Goal: Task Accomplishment & Management: Use online tool/utility

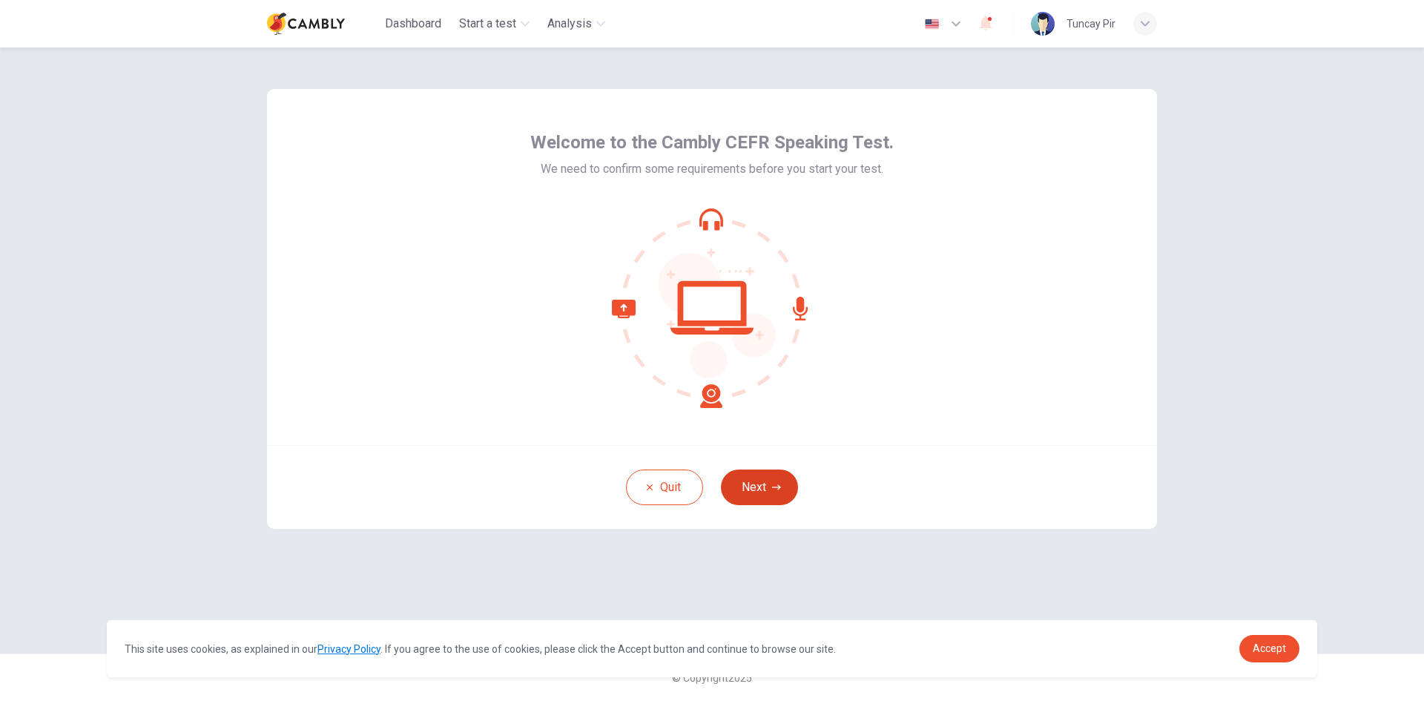
click at [772, 486] on icon "button" at bounding box center [776, 487] width 9 height 9
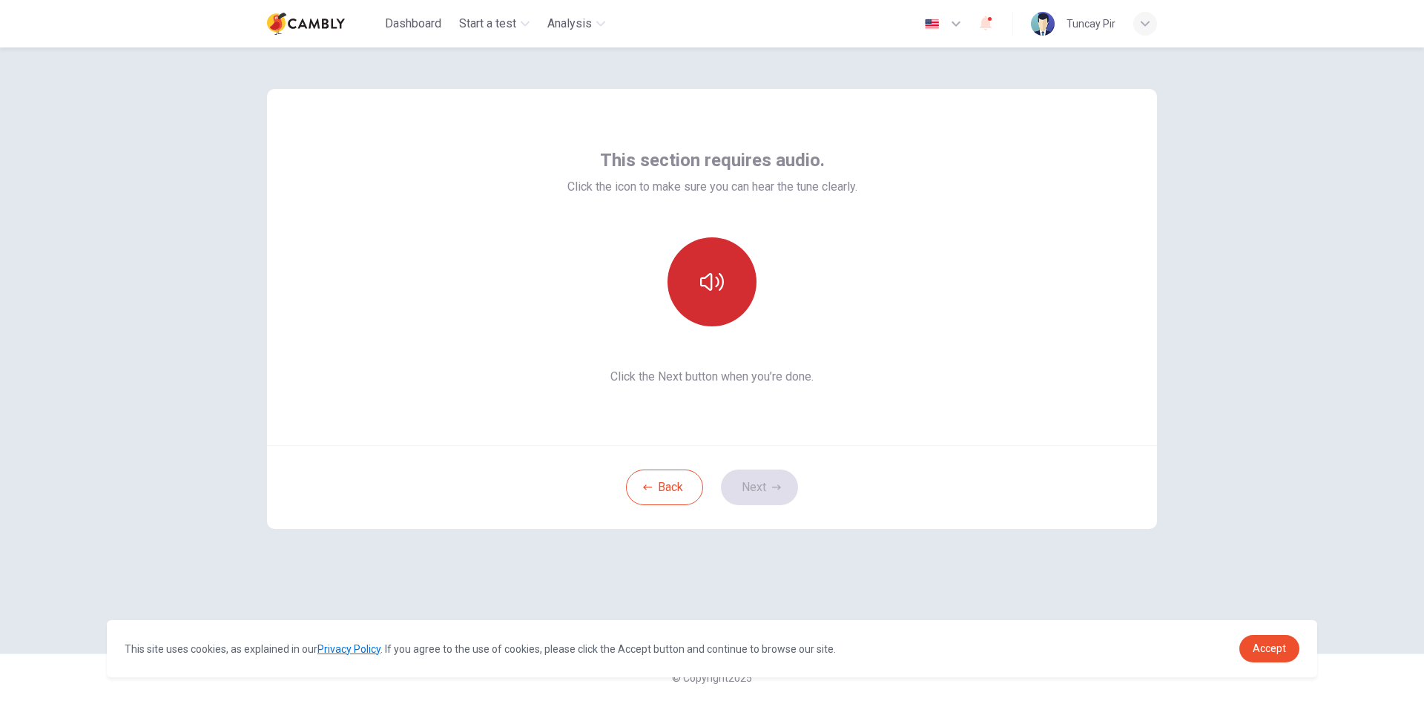
click at [717, 293] on icon "button" at bounding box center [712, 282] width 24 height 24
click at [759, 486] on button "Next" at bounding box center [759, 487] width 77 height 36
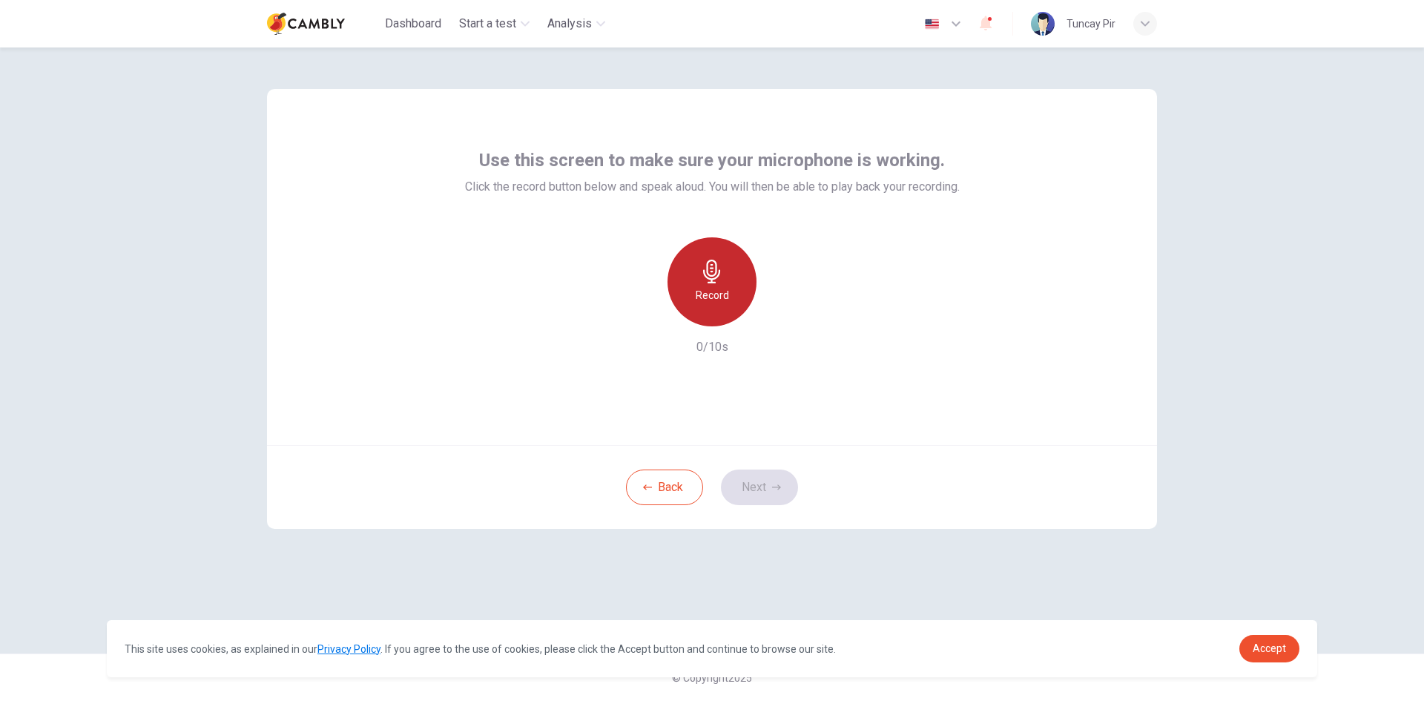
click at [716, 296] on h6 "Record" at bounding box center [711, 295] width 33 height 18
click at [765, 490] on button "Next" at bounding box center [759, 487] width 77 height 36
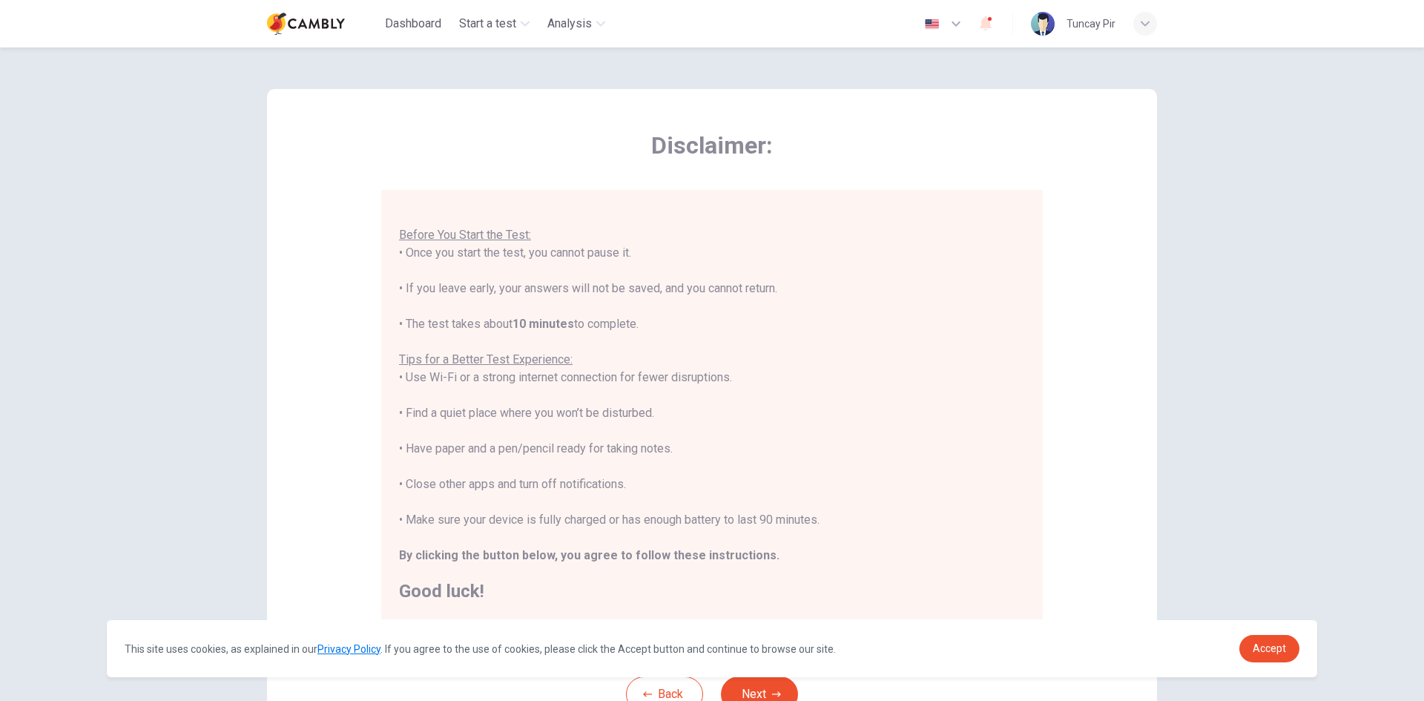
scroll to position [124, 0]
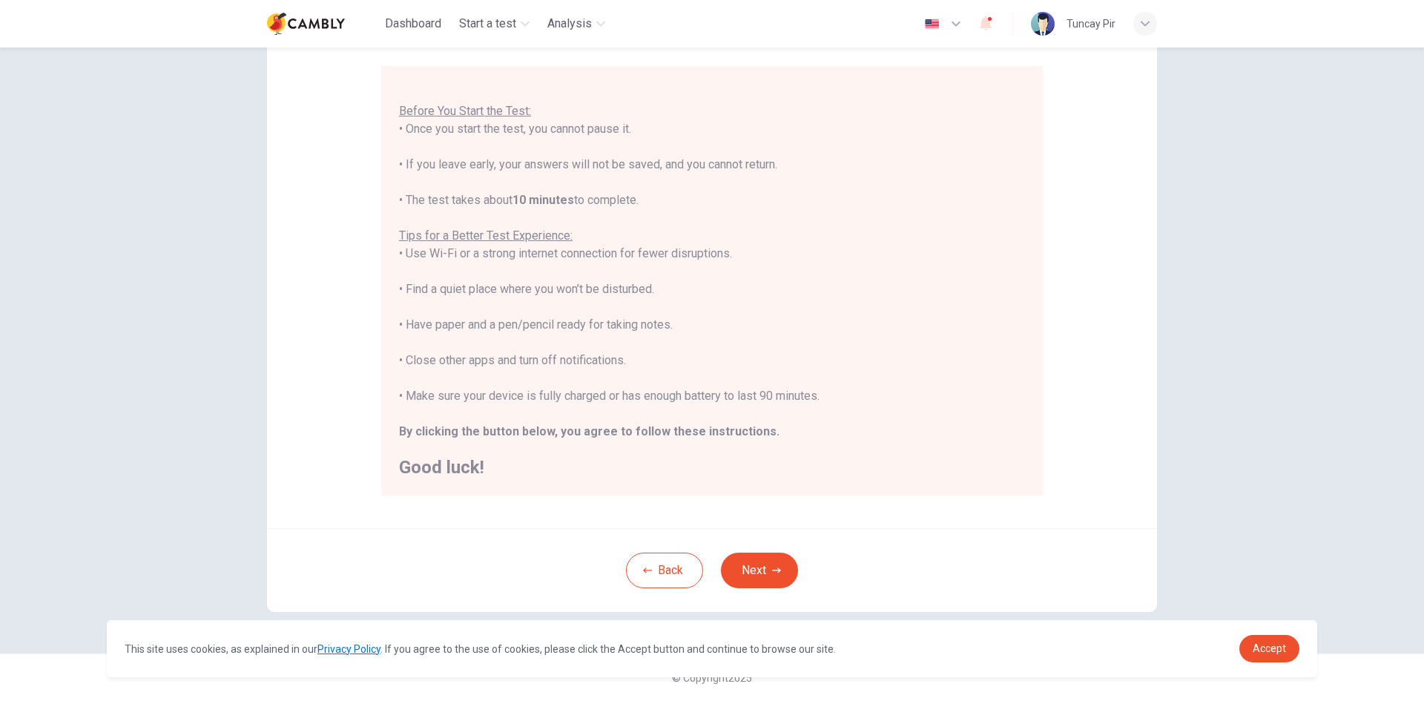
click at [763, 570] on button "Next" at bounding box center [759, 570] width 77 height 36
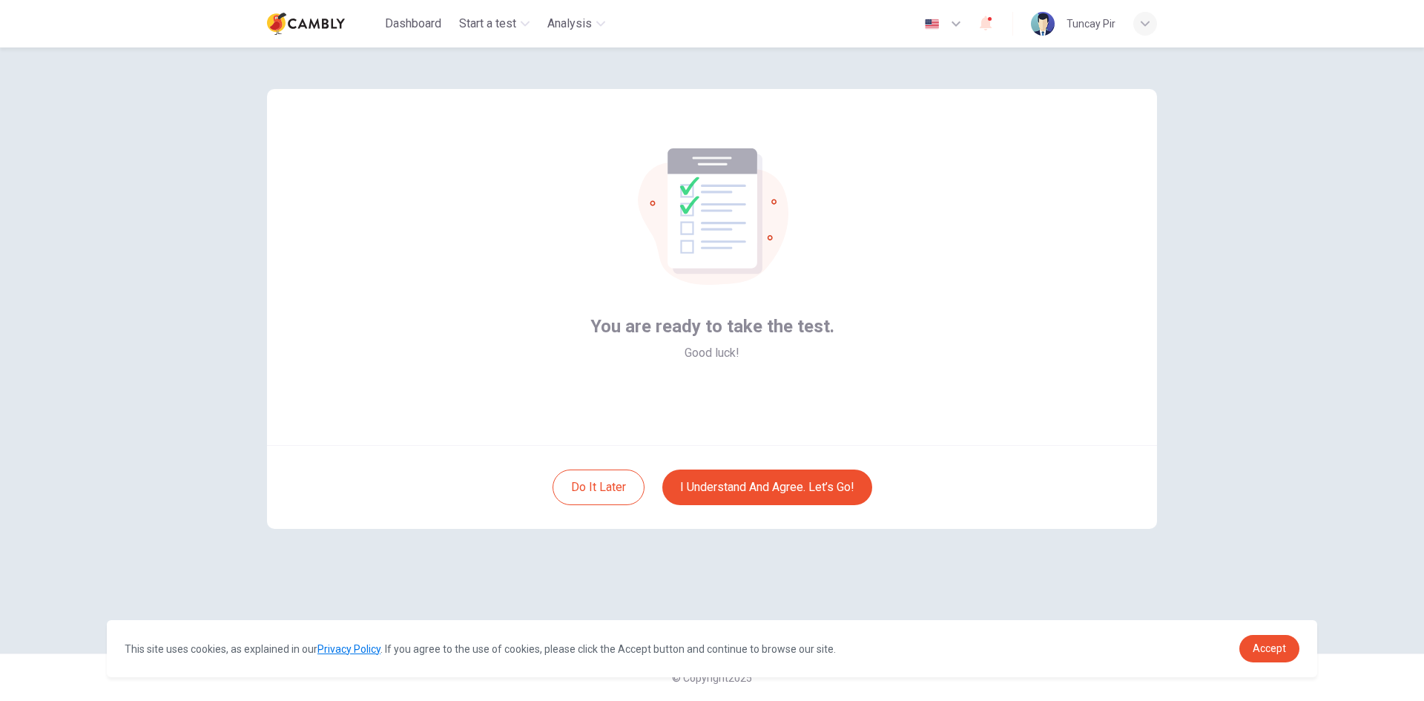
scroll to position [0, 0]
click at [772, 487] on button "I understand and agree. Let’s go!" at bounding box center [767, 487] width 210 height 36
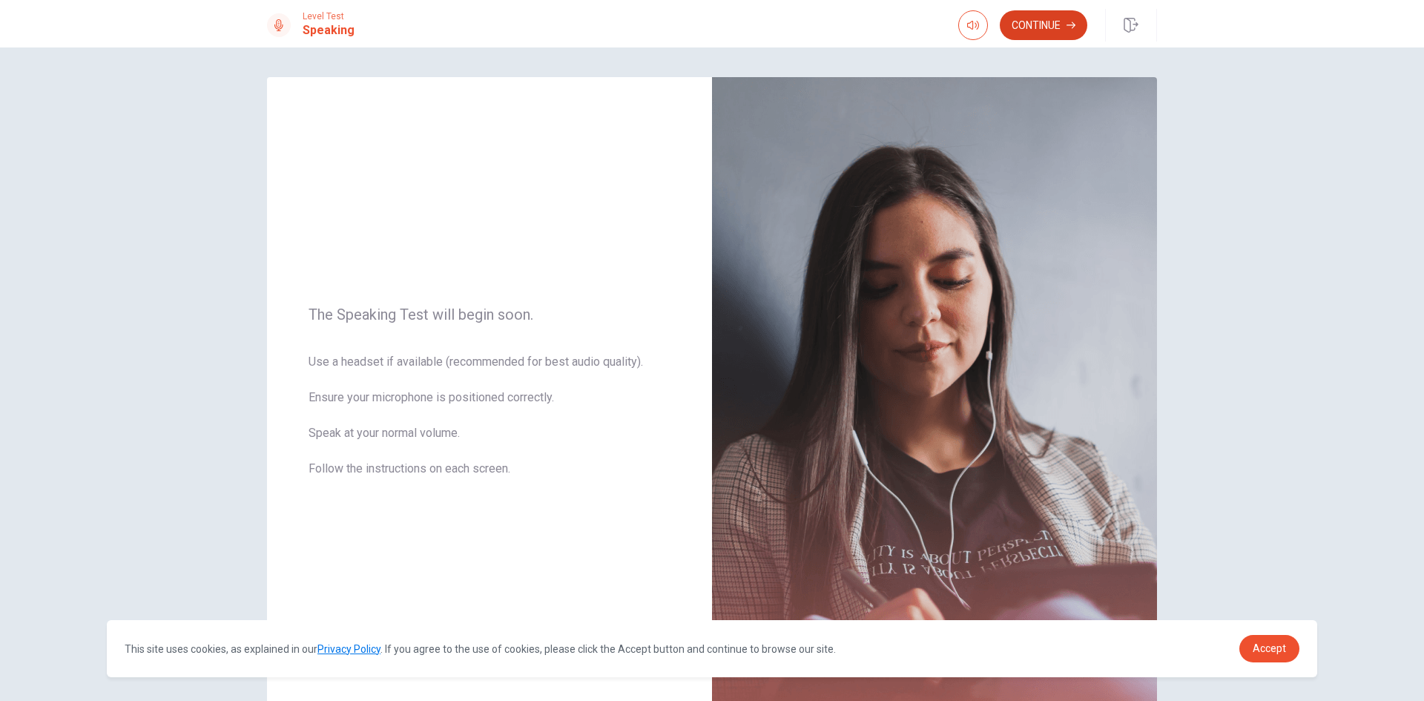
click at [1057, 22] on button "Continue" at bounding box center [1042, 25] width 87 height 30
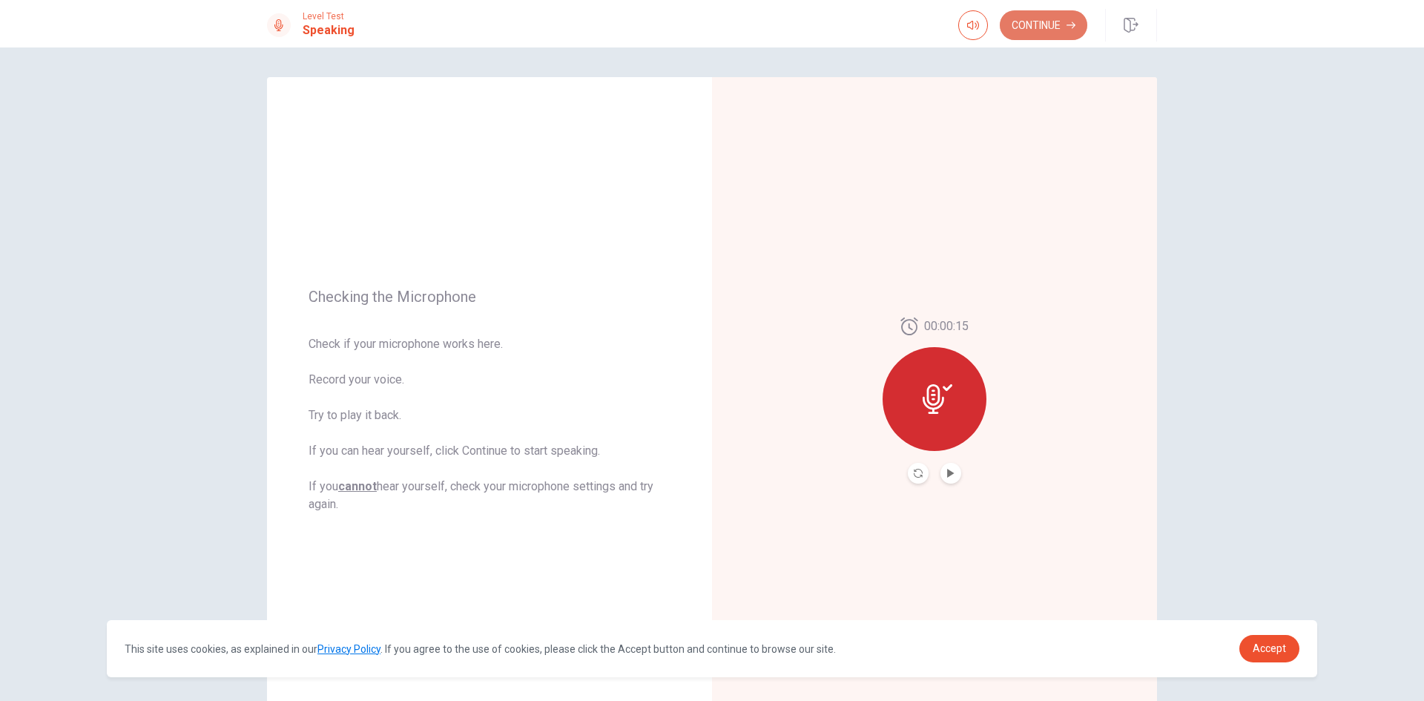
click at [1048, 19] on button "Continue" at bounding box center [1042, 25] width 87 height 30
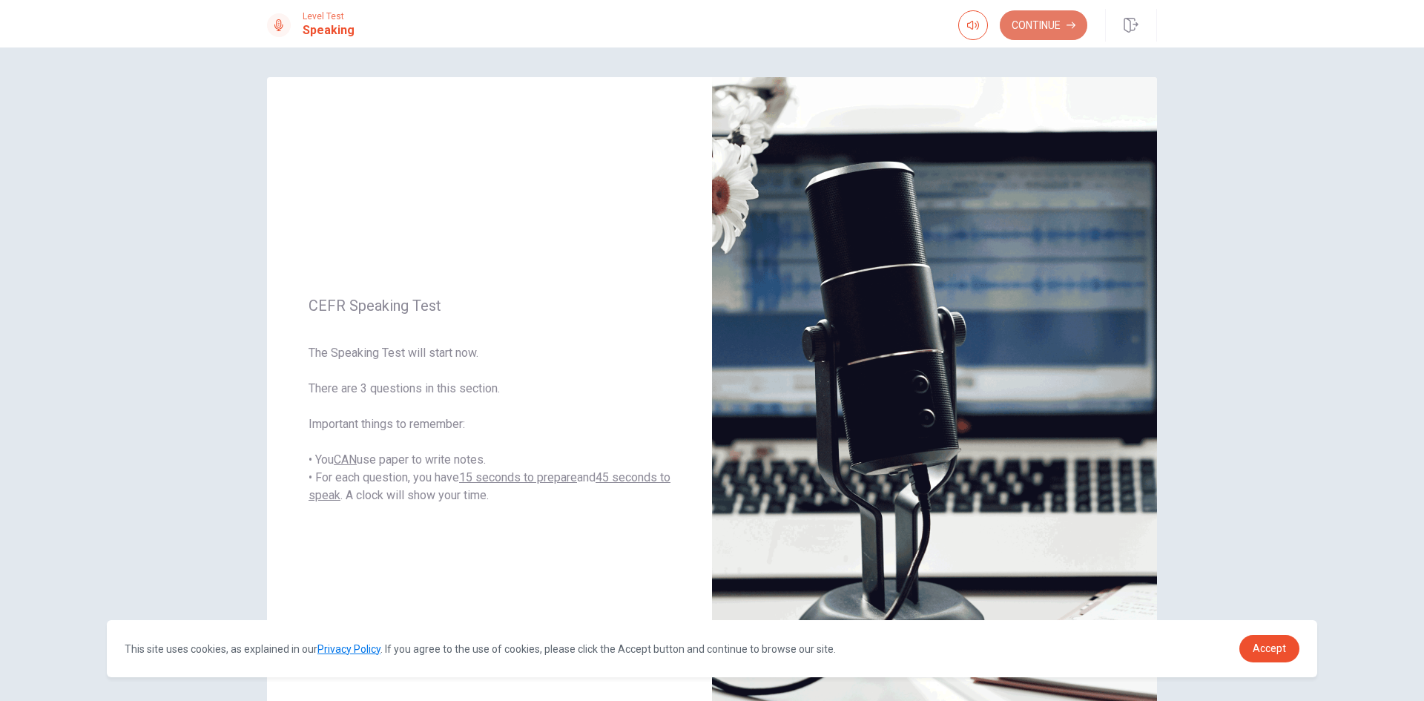
click at [1054, 19] on button "Continue" at bounding box center [1042, 25] width 87 height 30
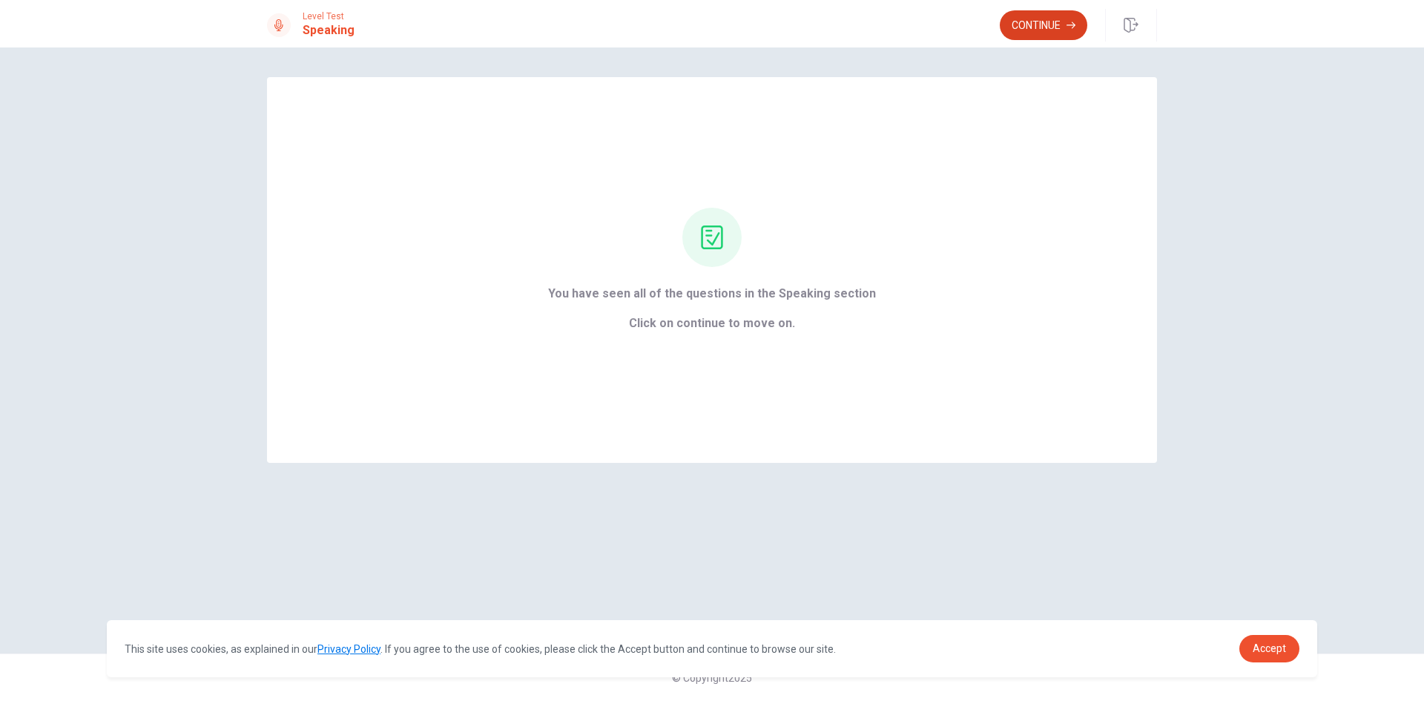
click at [1018, 17] on button "Continue" at bounding box center [1042, 25] width 87 height 30
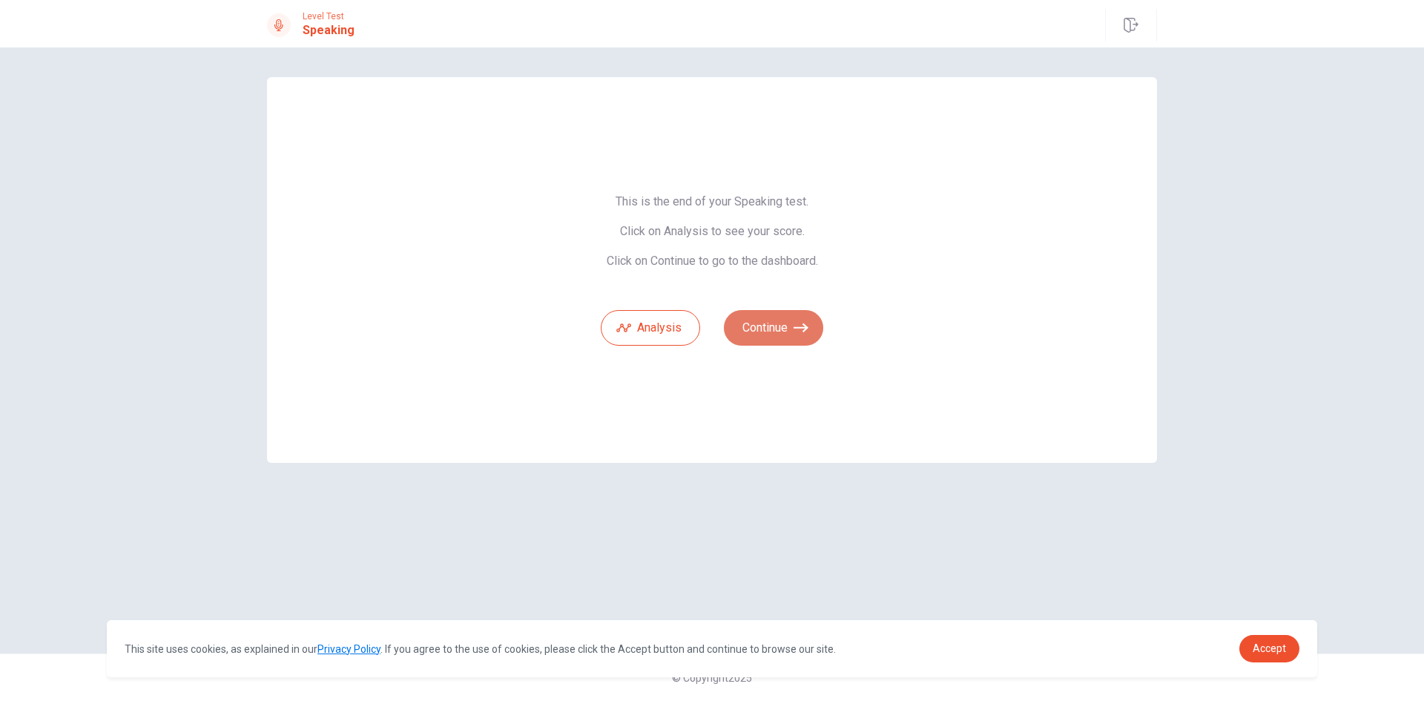
click at [786, 329] on button "Continue" at bounding box center [773, 328] width 99 height 36
